Goal: Transaction & Acquisition: Purchase product/service

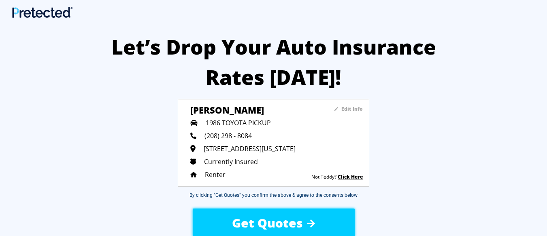
click at [282, 218] on span "Get Quotes" at bounding box center [267, 223] width 71 height 17
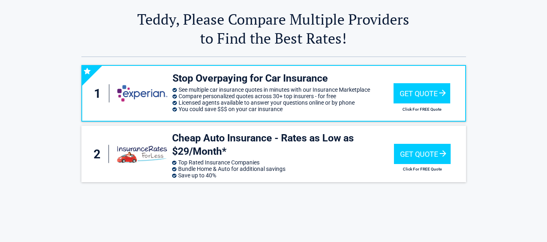
scroll to position [27, 0]
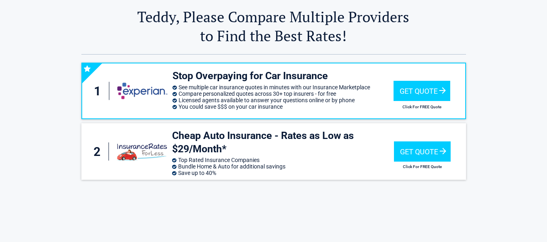
drag, startPoint x: 550, startPoint y: 31, endPoint x: 550, endPoint y: 41, distance: 9.7
click at [421, 88] on div "Get Quote" at bounding box center [421, 91] width 57 height 20
